Goal: Task Accomplishment & Management: Use online tool/utility

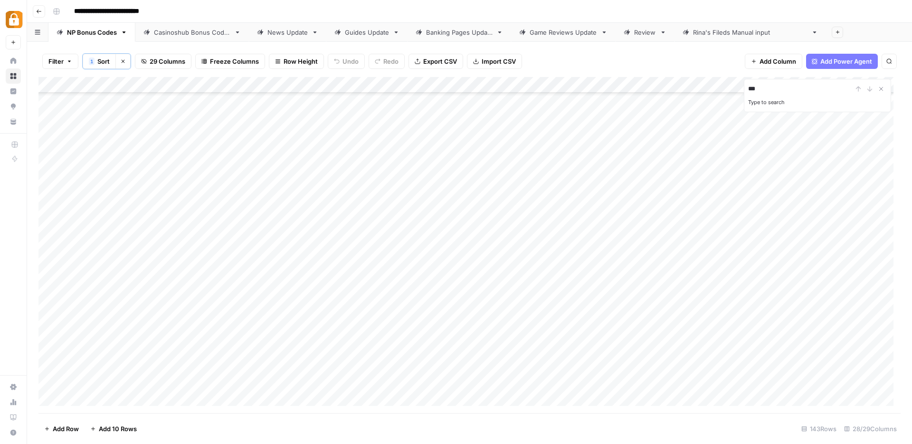
scroll to position [165, 0]
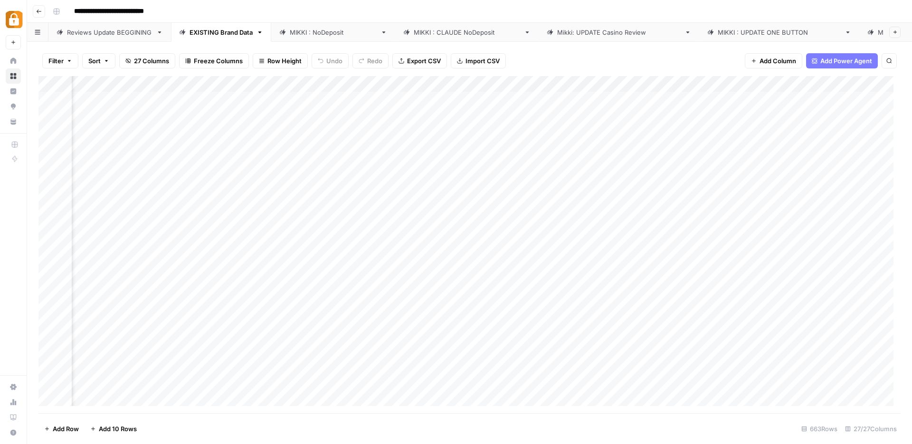
scroll to position [0, 1768]
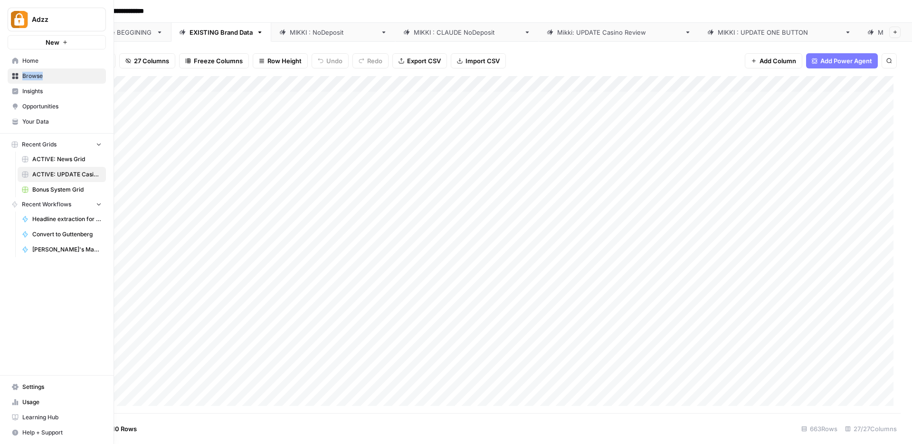
click at [17, 75] on icon at bounding box center [15, 76] width 6 height 6
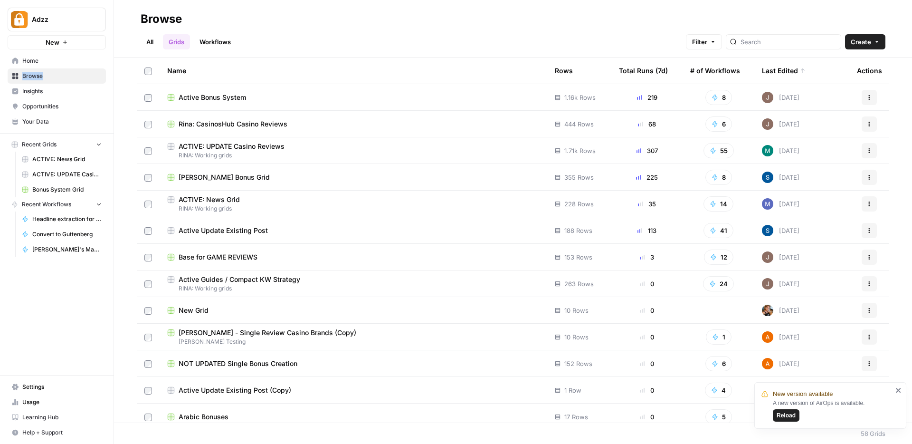
click at [232, 96] on span "Active Bonus System" at bounding box center [212, 97] width 67 height 9
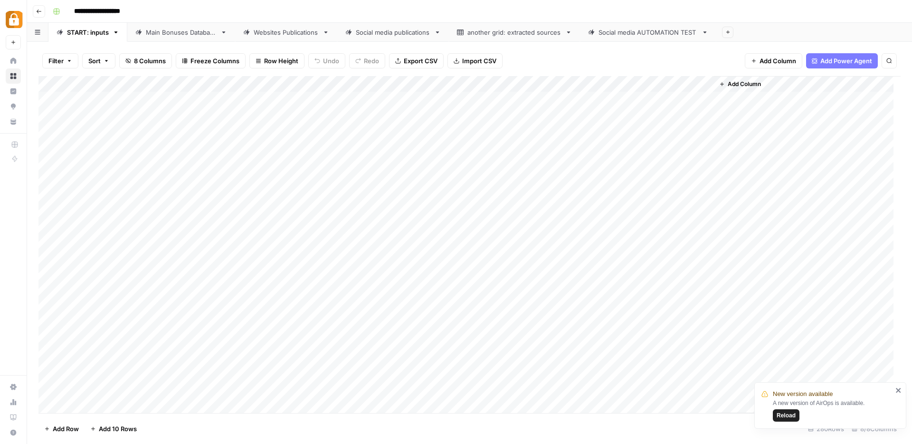
scroll to position [323, 0]
click at [170, 34] on div "Main Bonuses Database" at bounding box center [181, 32] width 71 height 9
click at [898, 390] on icon "close" at bounding box center [898, 389] width 5 height 5
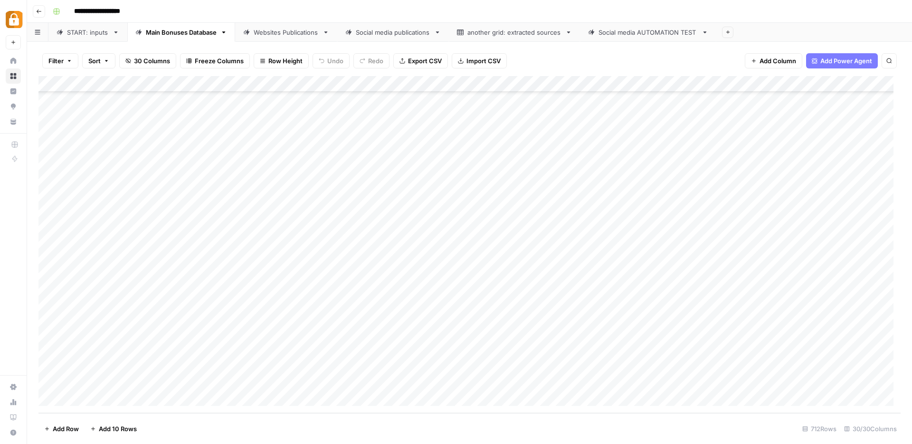
click at [725, 368] on div "Add Column" at bounding box center [469, 244] width 862 height 337
click at [711, 362] on div "Add Column" at bounding box center [469, 244] width 862 height 337
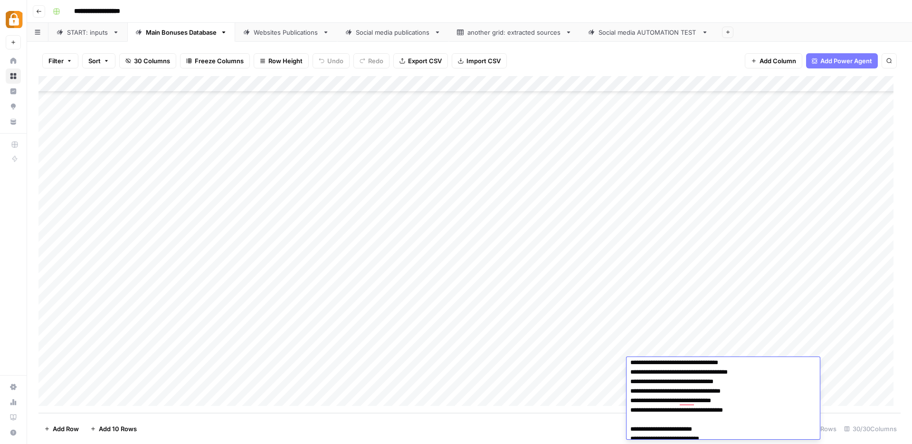
scroll to position [48, 0]
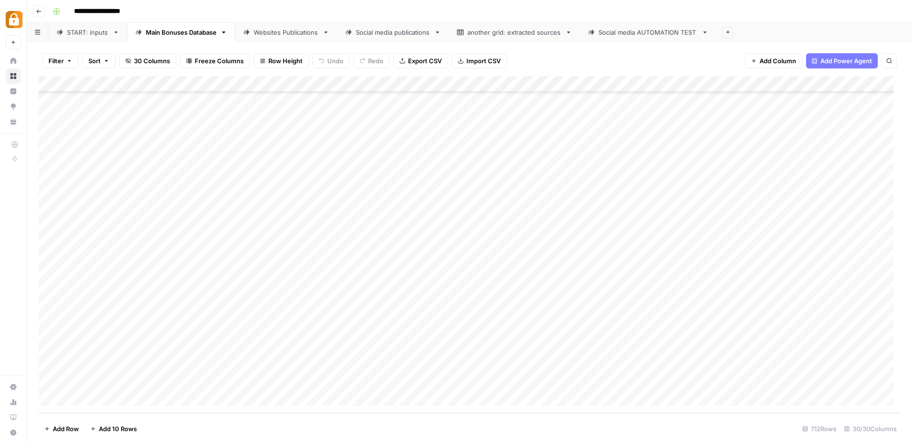
click at [296, 34] on div "Websites Publications" at bounding box center [286, 32] width 65 height 9
click at [397, 199] on div "Add Column" at bounding box center [469, 245] width 862 height 336
click at [188, 36] on div "Main Bonuses Database" at bounding box center [181, 32] width 71 height 9
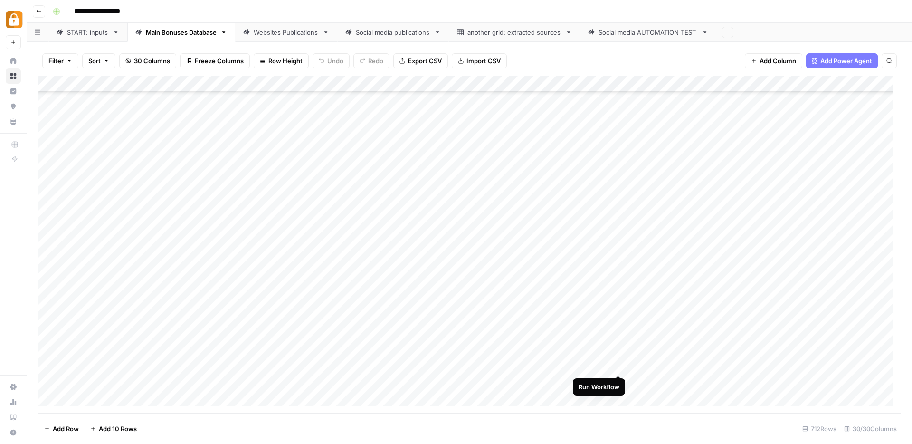
click at [617, 367] on div "Add Column" at bounding box center [469, 244] width 862 height 337
click at [721, 367] on div "Add Column" at bounding box center [469, 244] width 862 height 337
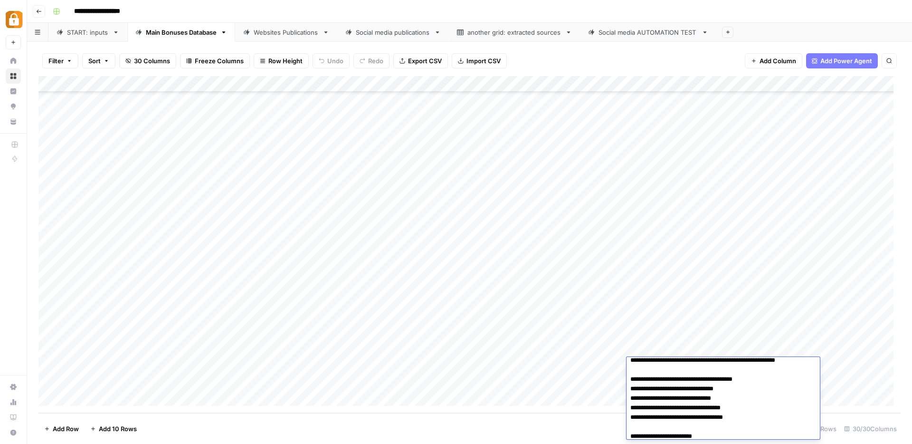
scroll to position [0, 0]
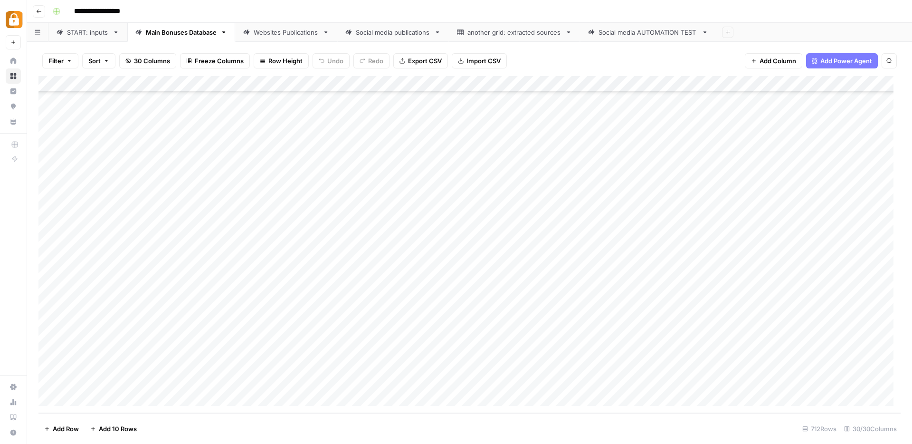
click at [284, 38] on link "Websites Publications" at bounding box center [286, 32] width 102 height 19
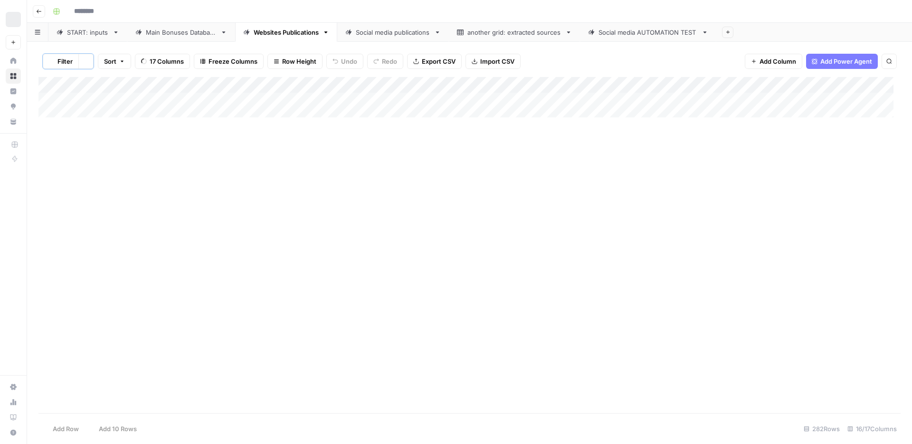
type input "**********"
click at [167, 40] on link "Main Bonuses Database" at bounding box center [181, 32] width 108 height 19
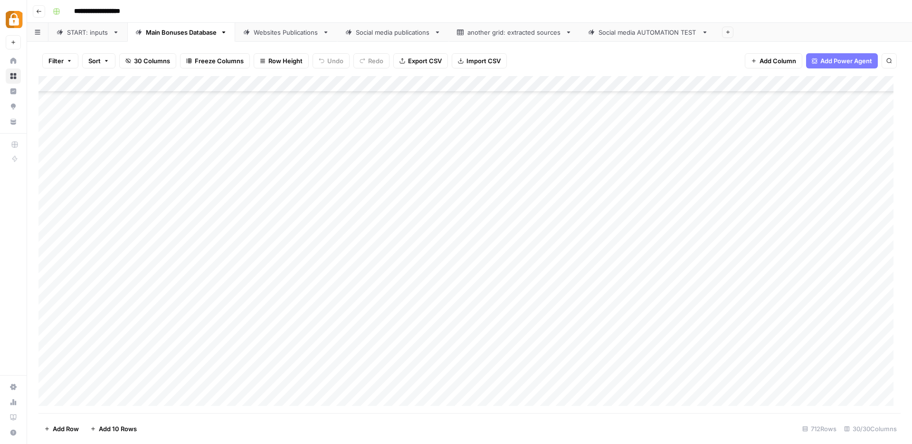
scroll to position [11197, 0]
click at [415, 367] on div "Add Column" at bounding box center [469, 244] width 862 height 337
click at [415, 106] on div "Add Column" at bounding box center [469, 244] width 862 height 337
click at [416, 383] on div "Add Column" at bounding box center [469, 244] width 862 height 337
drag, startPoint x: 449, startPoint y: 387, endPoint x: 447, endPoint y: 369, distance: 17.7
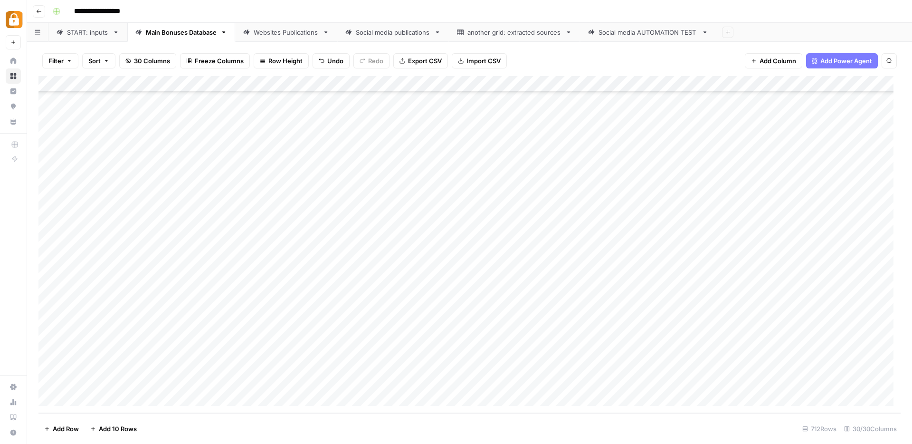
click at [447, 369] on div "Add Column" at bounding box center [469, 244] width 862 height 337
click at [617, 364] on div "Add Column" at bounding box center [469, 244] width 862 height 337
click at [617, 382] on div "Add Column" at bounding box center [469, 244] width 862 height 337
click at [301, 30] on div "Websites Publications" at bounding box center [286, 32] width 65 height 9
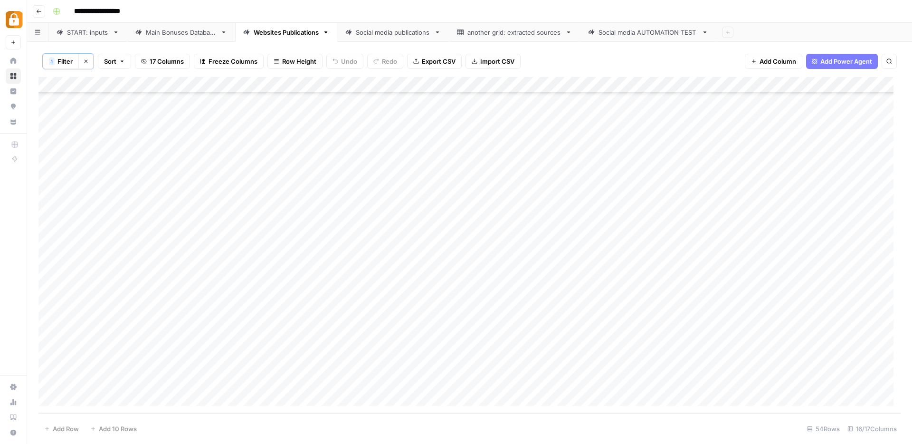
click at [161, 35] on div "Main Bonuses Database" at bounding box center [181, 32] width 71 height 9
click at [390, 284] on div "Add Column" at bounding box center [469, 244] width 862 height 337
click at [387, 301] on div "Add Column" at bounding box center [469, 244] width 862 height 337
click at [385, 362] on div "Add Column" at bounding box center [469, 244] width 862 height 337
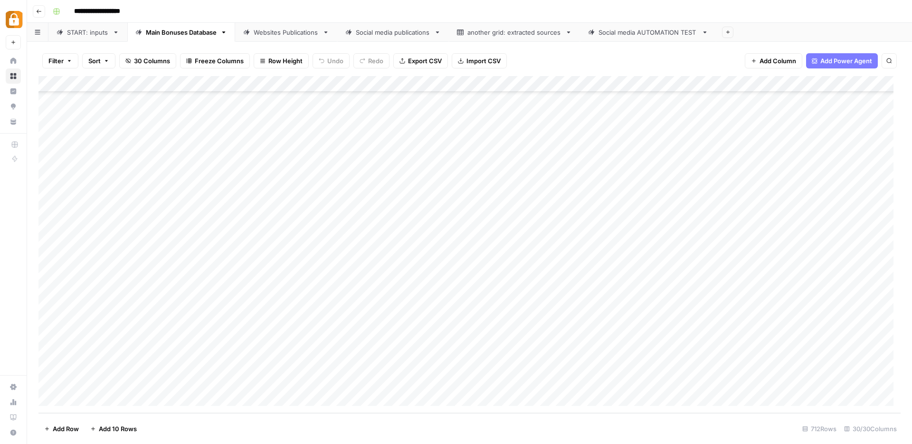
click at [385, 381] on div "Add Column" at bounding box center [469, 244] width 862 height 337
click at [753, 380] on div "Add Column" at bounding box center [469, 244] width 862 height 337
click at [297, 38] on link "Websites Publications" at bounding box center [286, 32] width 102 height 19
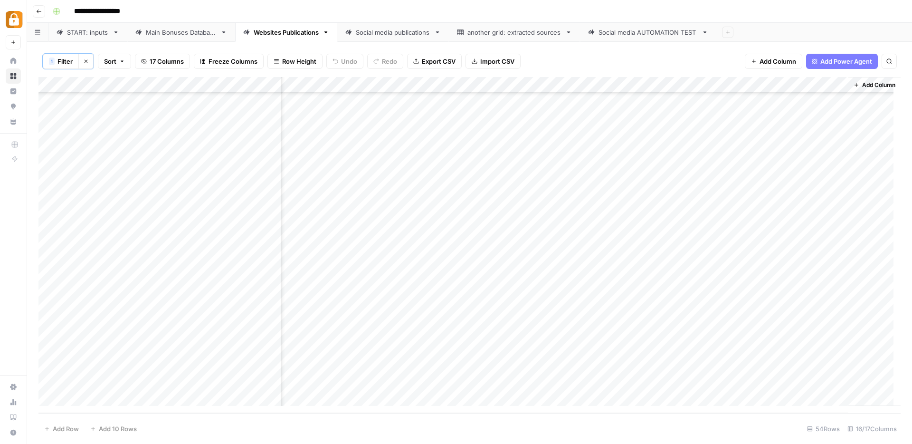
click at [100, 398] on div "Add Column" at bounding box center [469, 245] width 862 height 336
click at [89, 65] on button "Clear filters" at bounding box center [85, 61] width 15 height 15
